Goal: Task Accomplishment & Management: Use online tool/utility

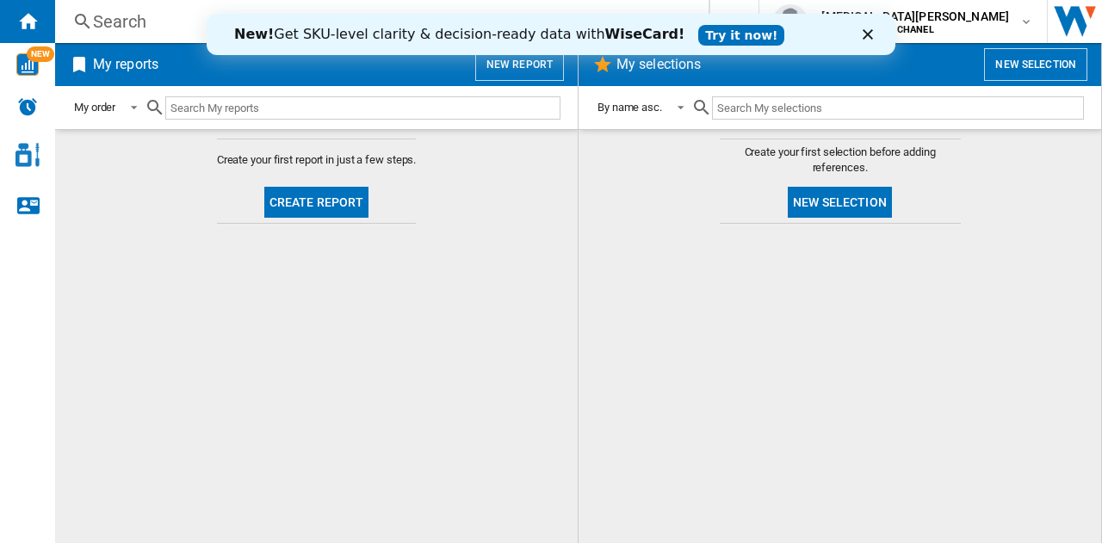
click at [868, 36] on polygon "Close" at bounding box center [867, 34] width 10 height 10
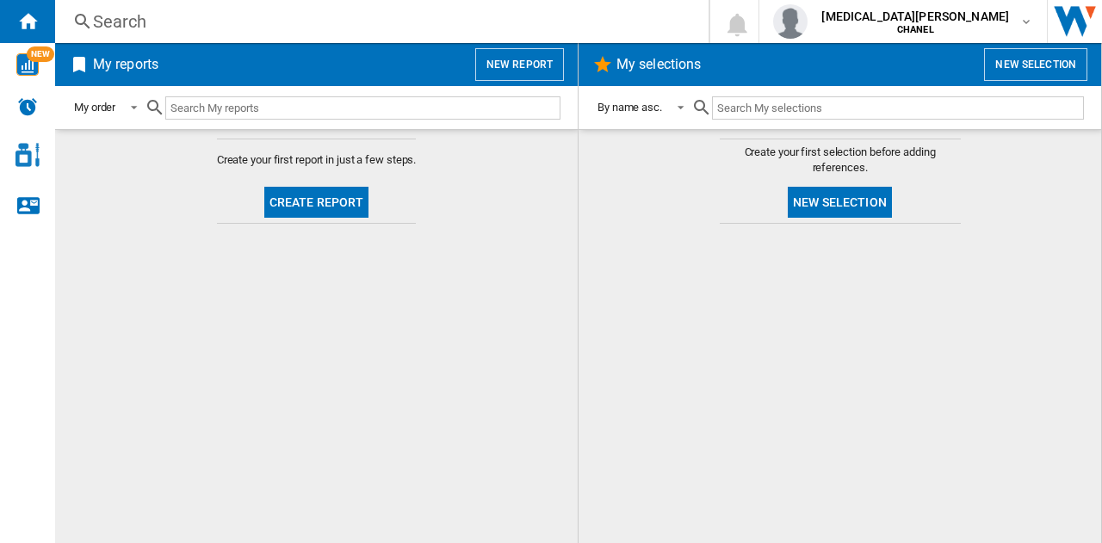
click at [355, 205] on button "Create report" at bounding box center [316, 202] width 105 height 31
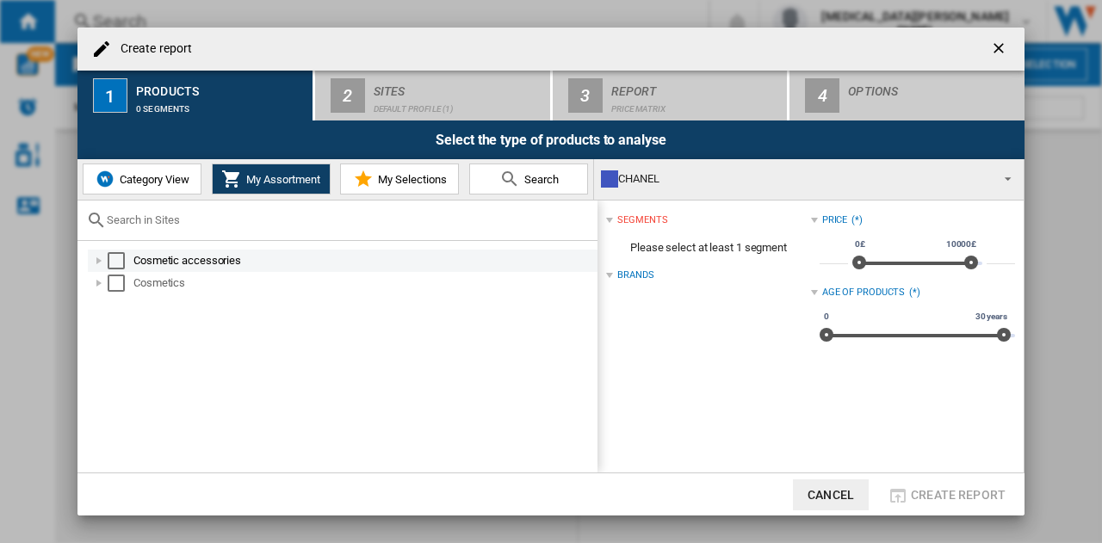
click at [96, 259] on div at bounding box center [98, 260] width 17 height 17
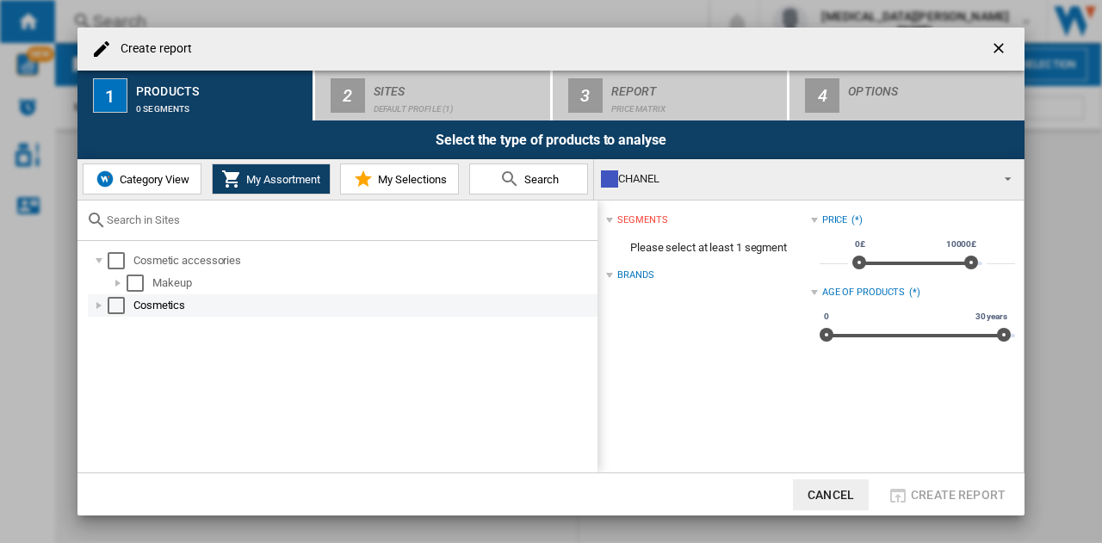
click at [97, 302] on div at bounding box center [98, 305] width 17 height 17
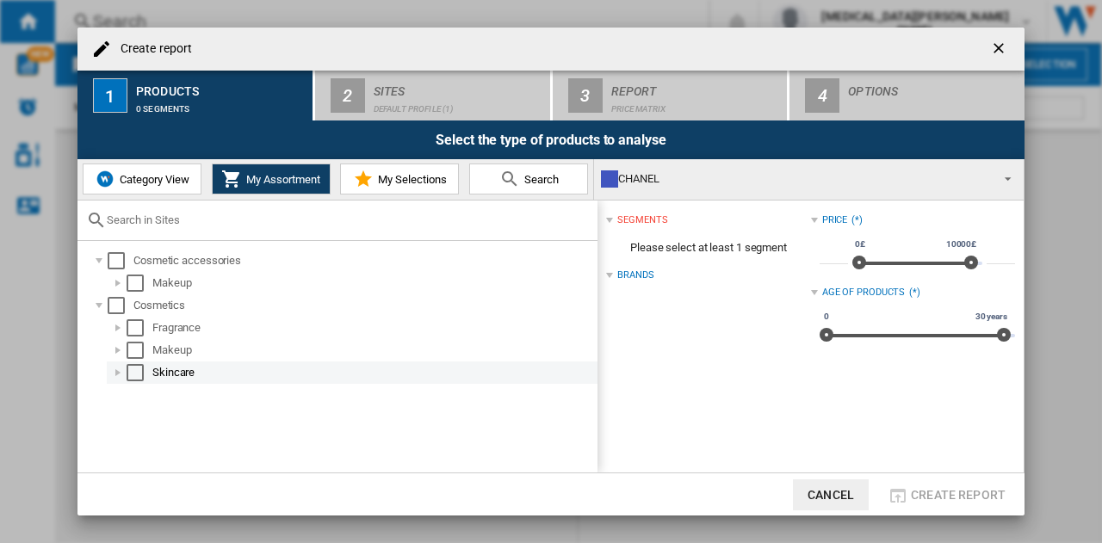
click at [121, 378] on div at bounding box center [117, 372] width 17 height 17
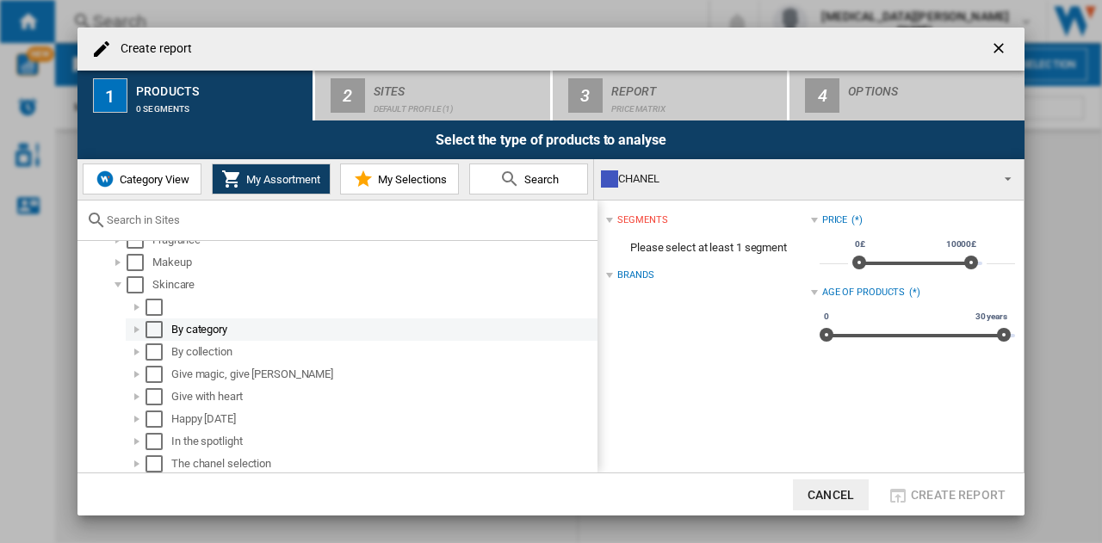
scroll to position [90, 0]
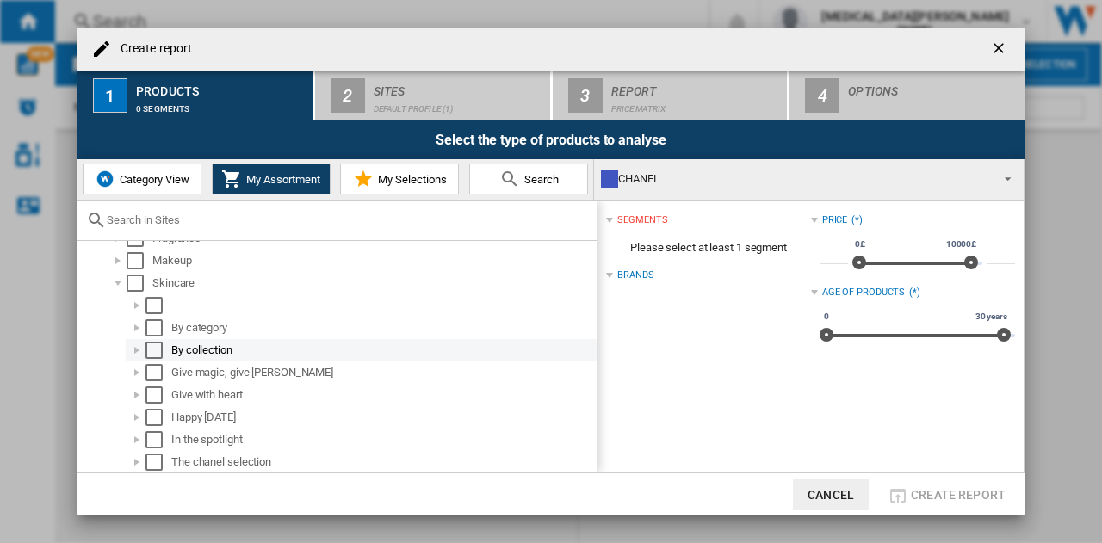
click at [128, 350] on div at bounding box center [136, 350] width 17 height 17
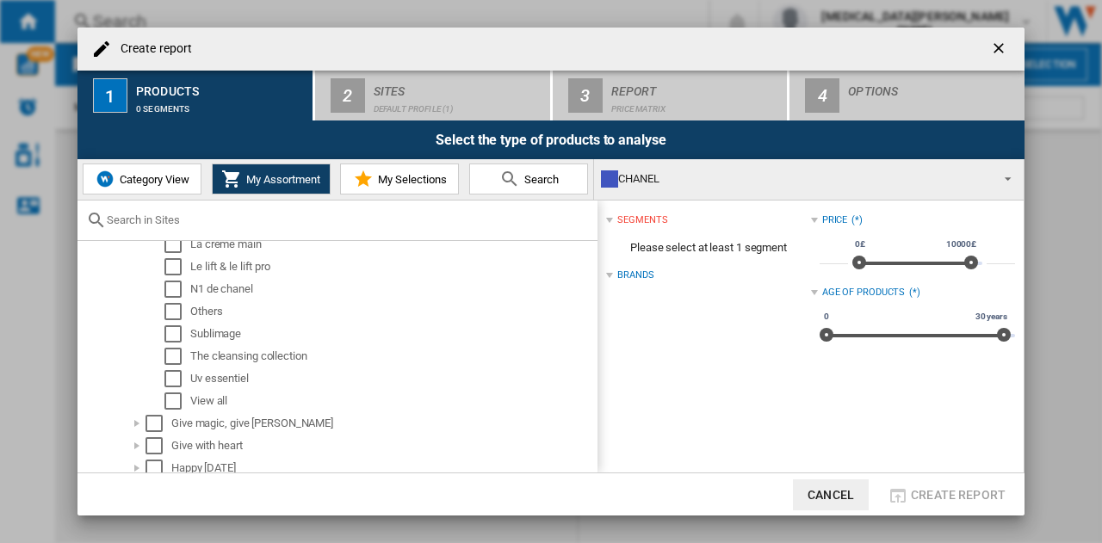
scroll to position [318, 0]
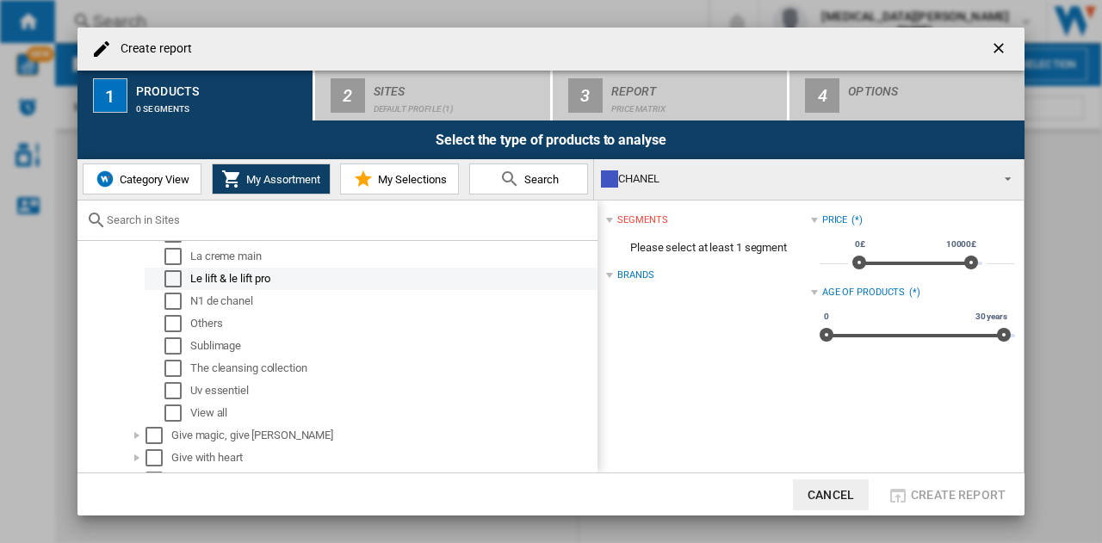
click at [180, 283] on div "Select" at bounding box center [172, 278] width 17 height 17
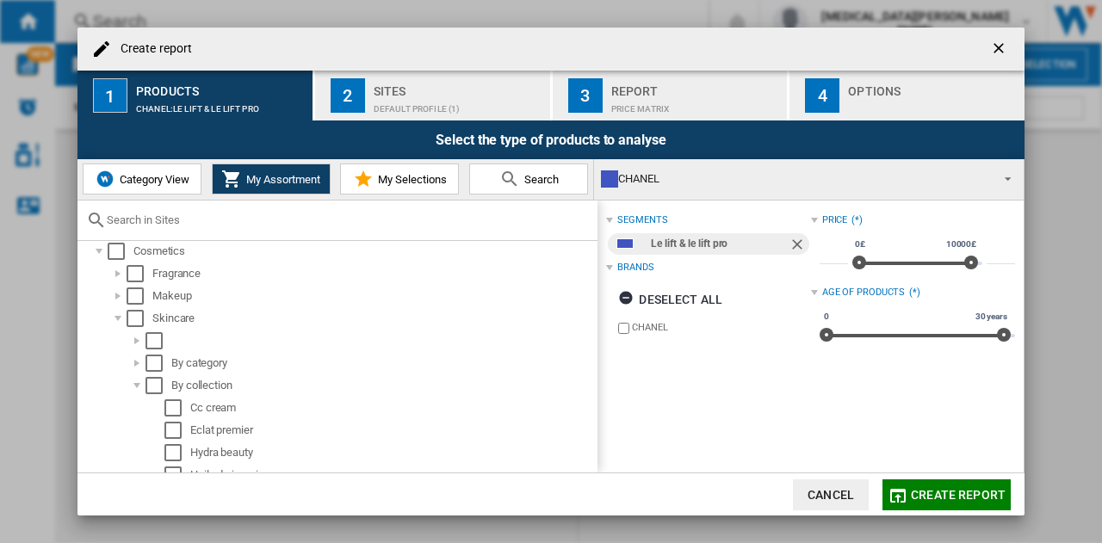
scroll to position [55, 0]
click at [117, 318] on div at bounding box center [117, 317] width 17 height 17
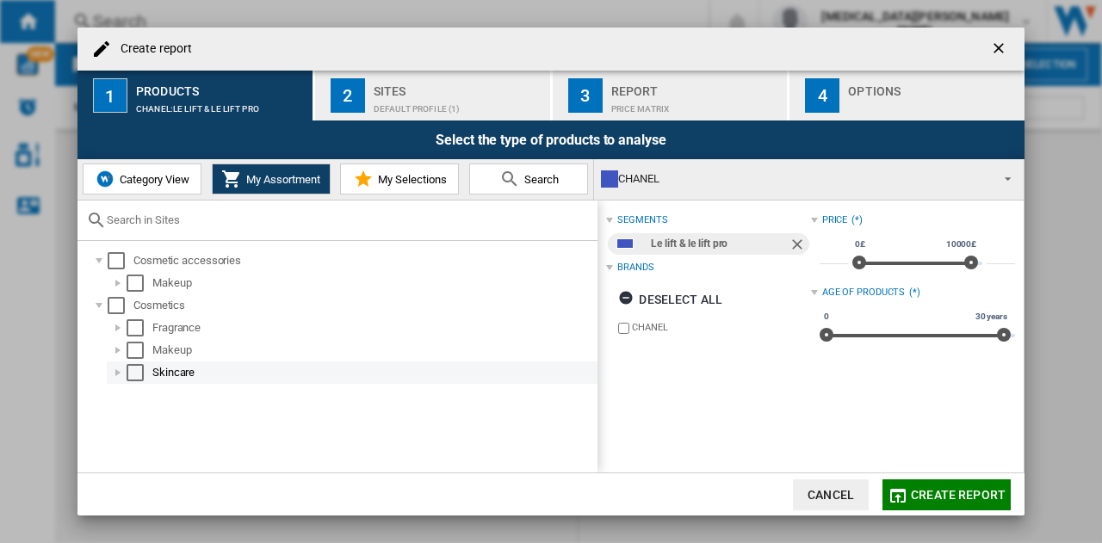
click at [112, 373] on div at bounding box center [117, 372] width 17 height 17
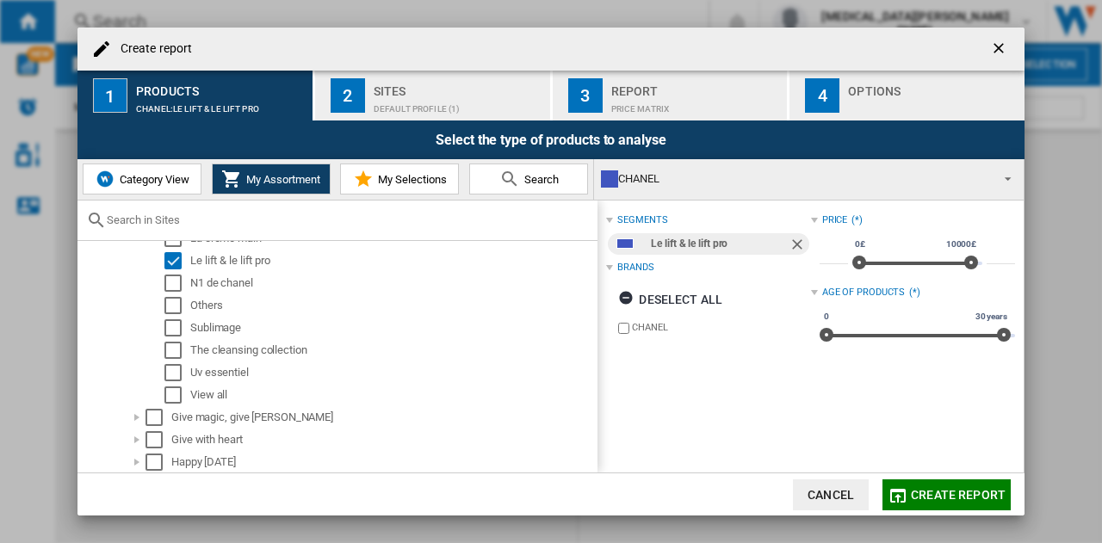
scroll to position [380, 0]
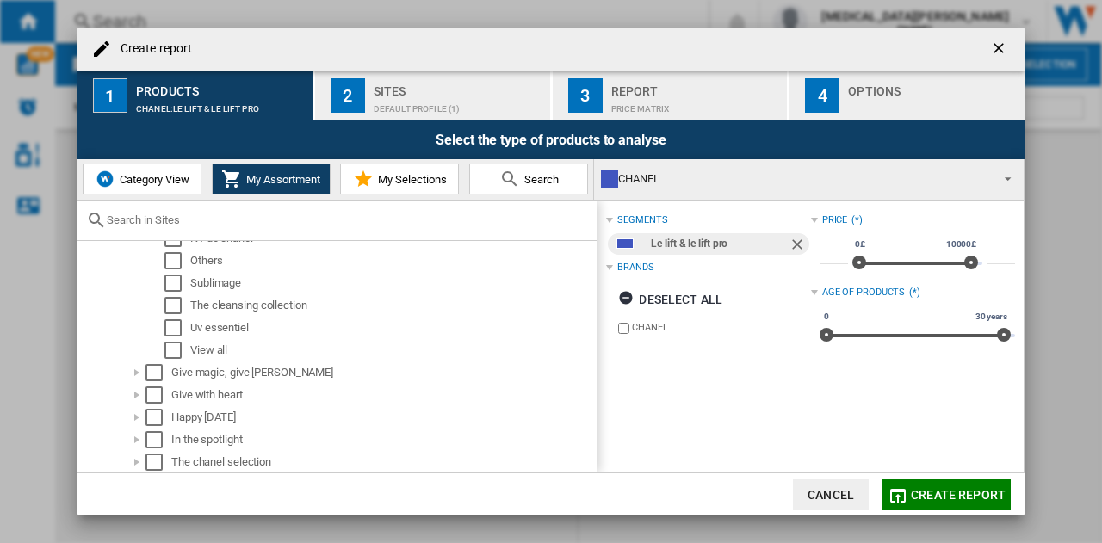
click at [954, 502] on button "Create report" at bounding box center [946, 494] width 128 height 31
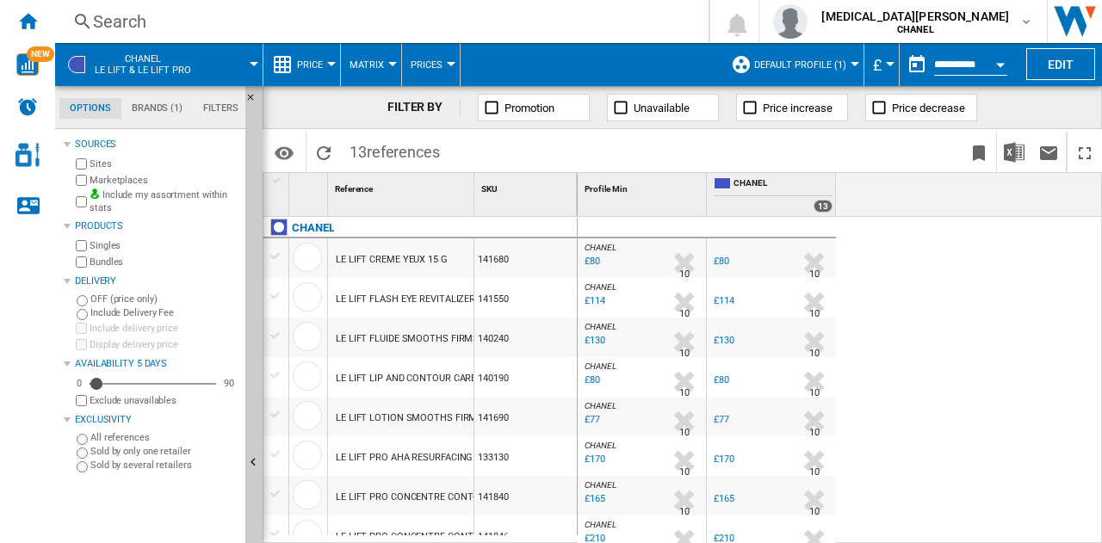
click at [165, 114] on md-tab-item "Brands (1)" at bounding box center [156, 108] width 71 height 21
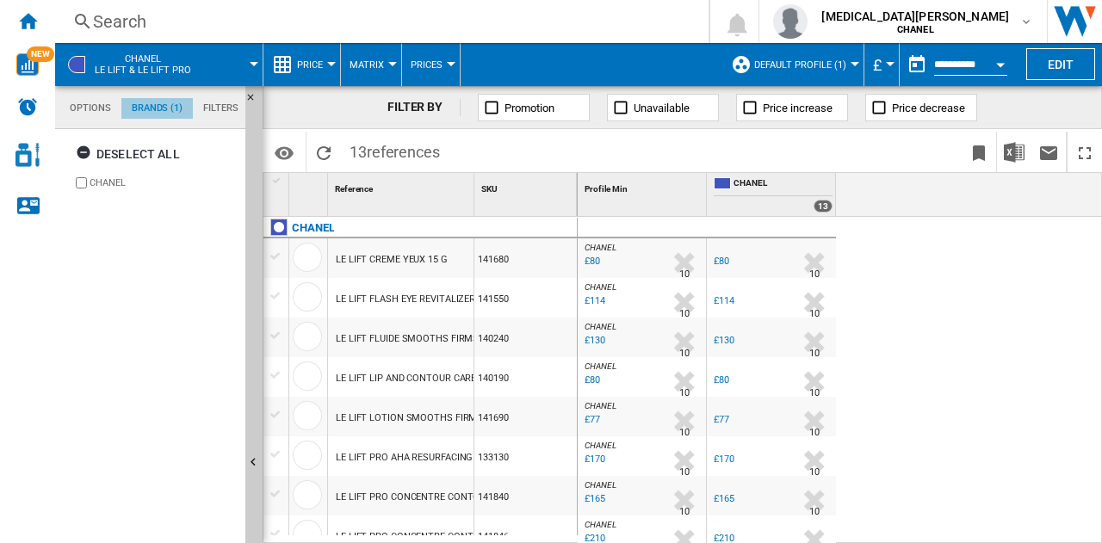
scroll to position [65, 0]
click at [212, 231] on div "Deselect all CHANEL" at bounding box center [151, 338] width 175 height 410
drag, startPoint x: 212, startPoint y: 231, endPoint x: 145, endPoint y: 245, distance: 68.7
click at [145, 245] on div "Deselect all CHANEL" at bounding box center [151, 338] width 175 height 410
